Goal: Check status: Check status

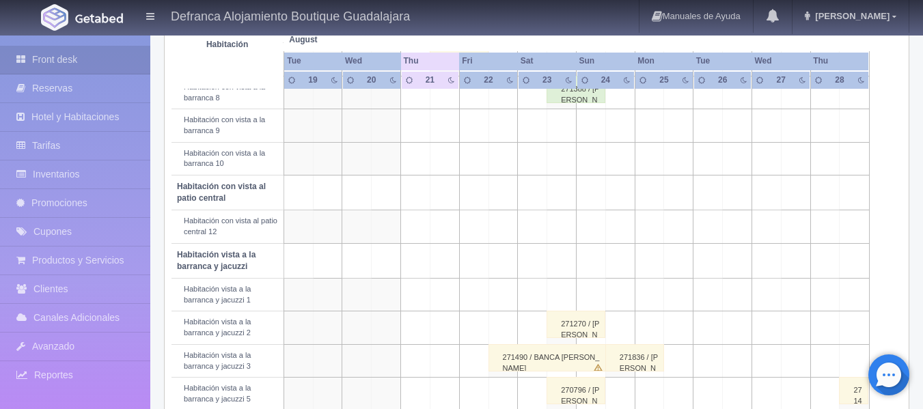
scroll to position [410, 0]
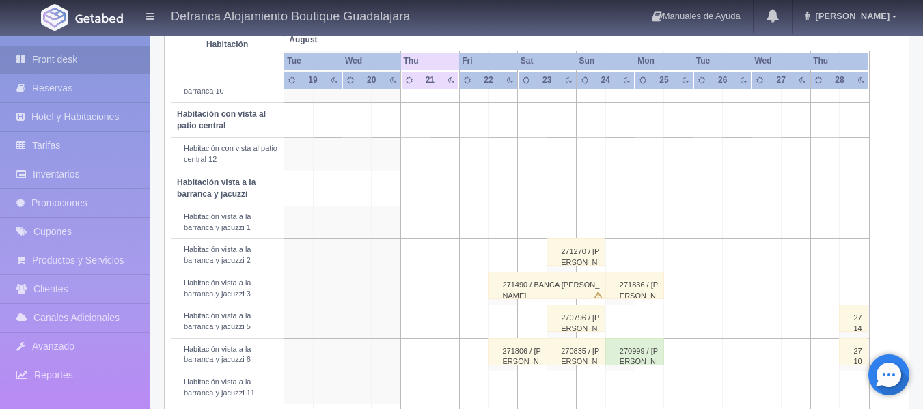
click at [650, 290] on div "271836 / José Eduardo Guerrero Rea" at bounding box center [635, 285] width 59 height 27
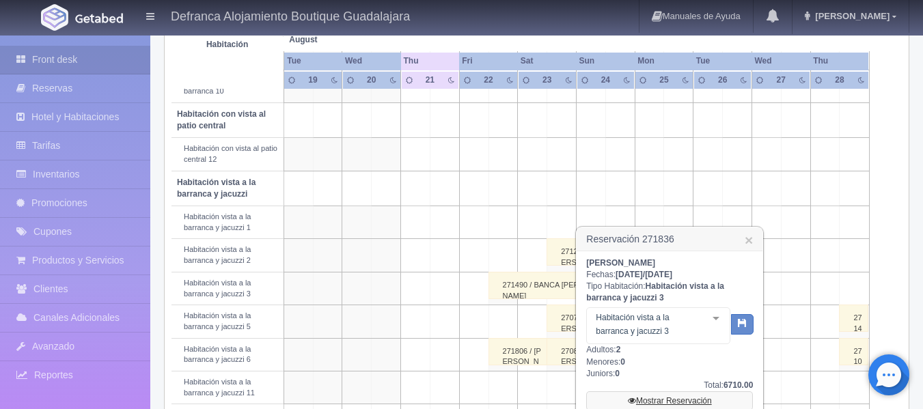
click at [665, 399] on link "Mostrar Reservación" at bounding box center [669, 401] width 167 height 19
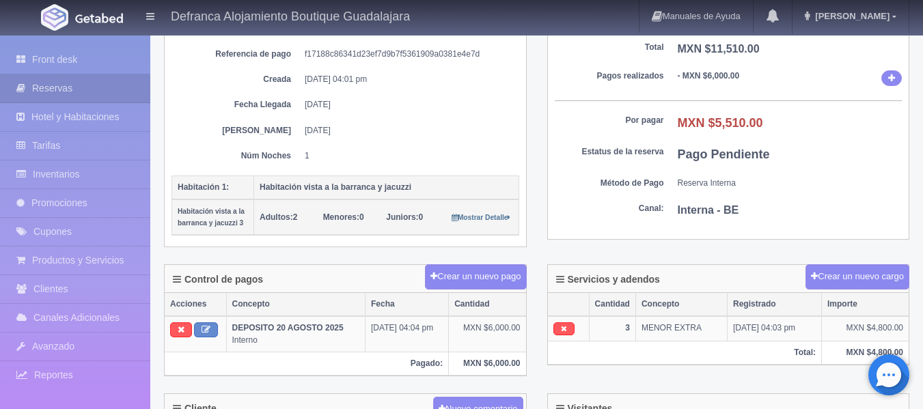
scroll to position [205, 0]
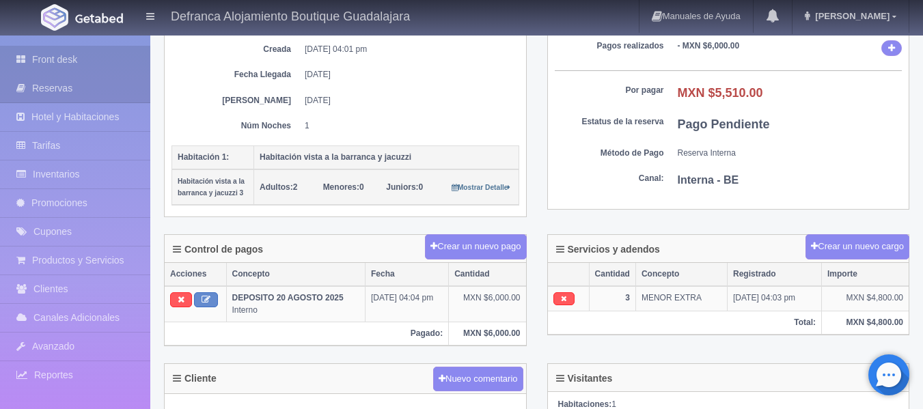
click at [35, 57] on link "Front desk" at bounding box center [75, 60] width 150 height 28
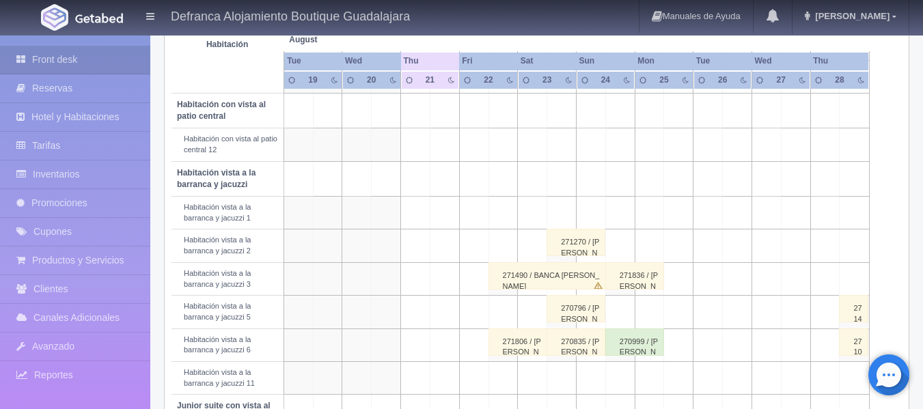
scroll to position [488, 0]
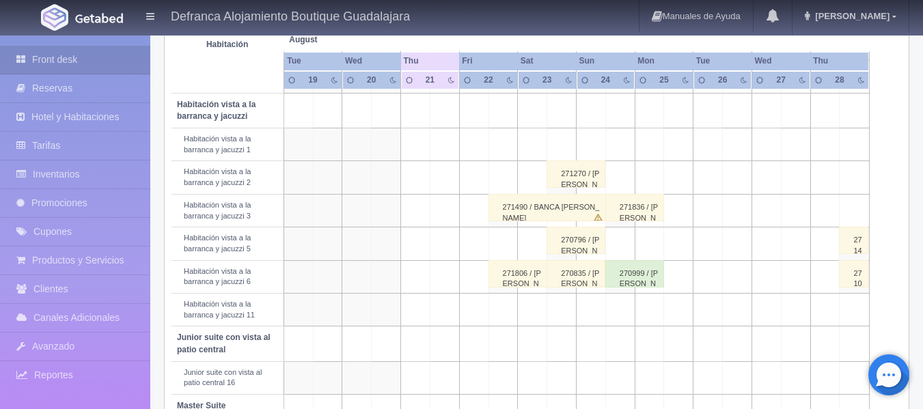
click at [606, 149] on td at bounding box center [620, 144] width 29 height 33
